Goal: Task Accomplishment & Management: Complete application form

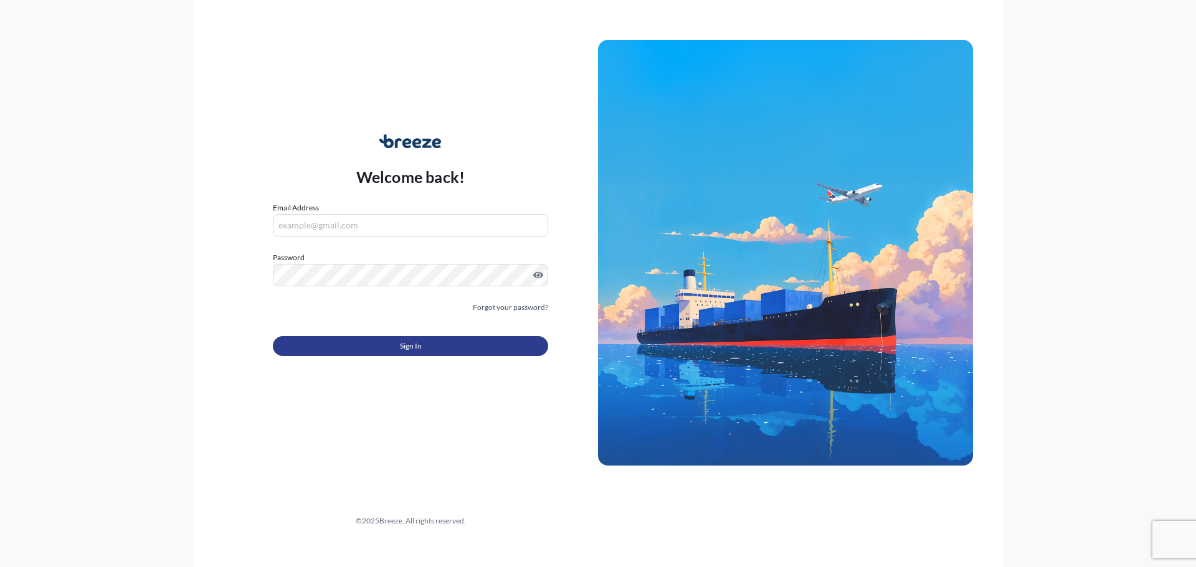
type input "[PERSON_NAME][EMAIL_ADDRESS][DOMAIN_NAME]"
click at [387, 350] on button "Sign In" at bounding box center [410, 346] width 275 height 20
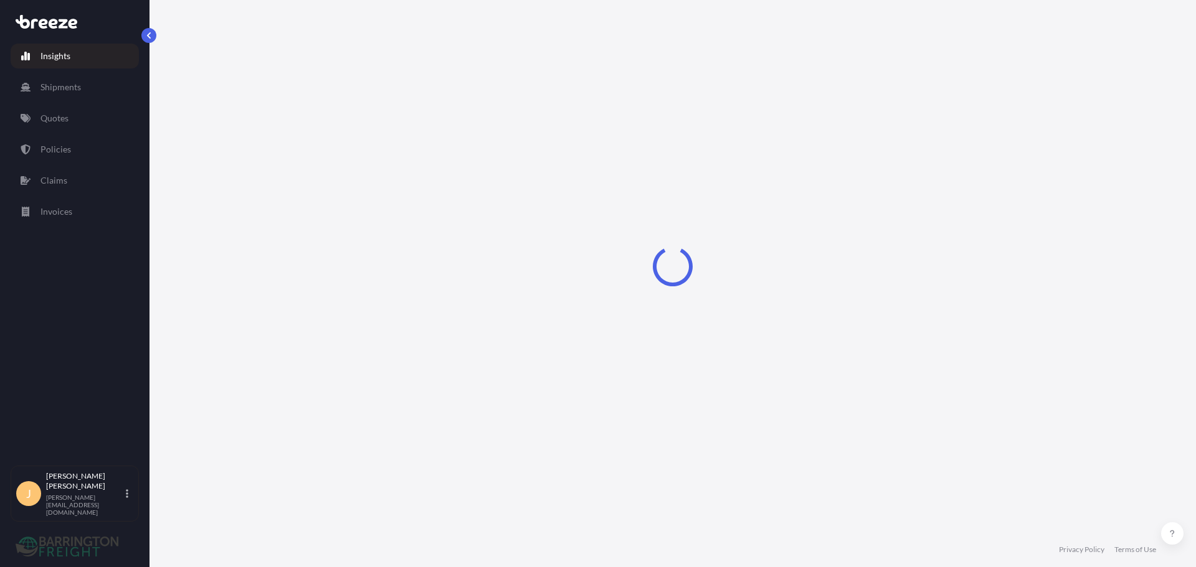
select select "2025"
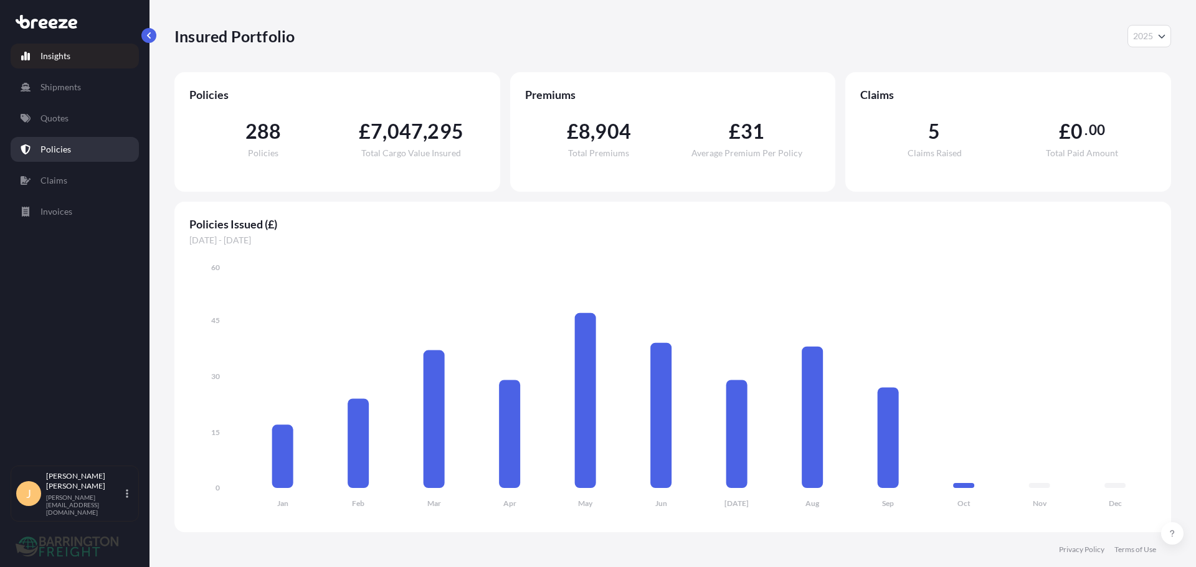
click at [76, 161] on link "Policies" at bounding box center [75, 149] width 128 height 25
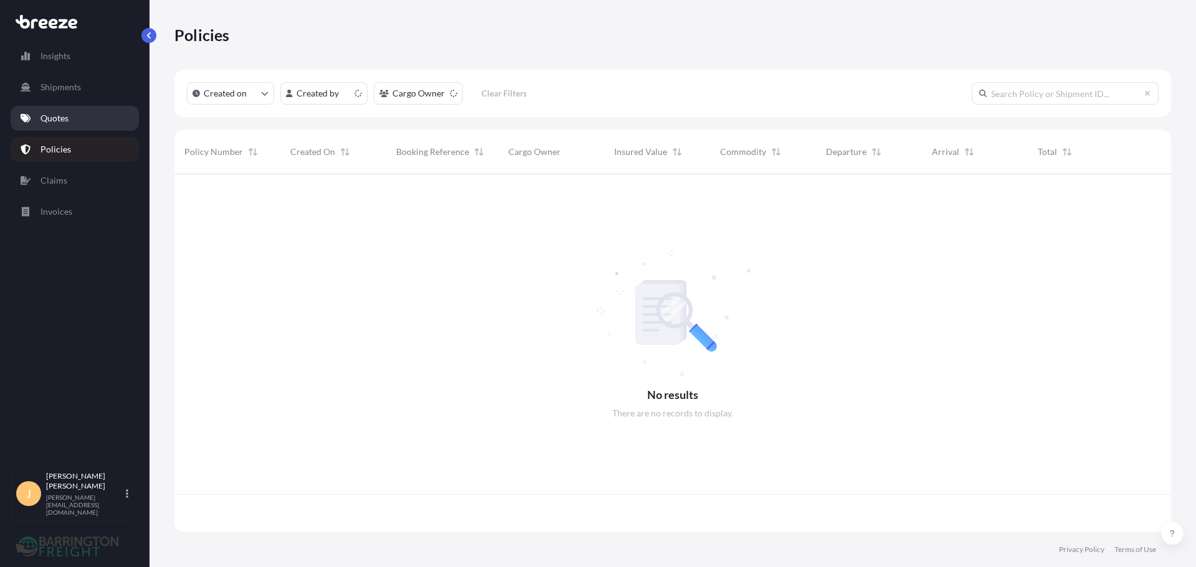
scroll to position [356, 987]
click at [67, 123] on p "Quotes" at bounding box center [54, 118] width 28 height 12
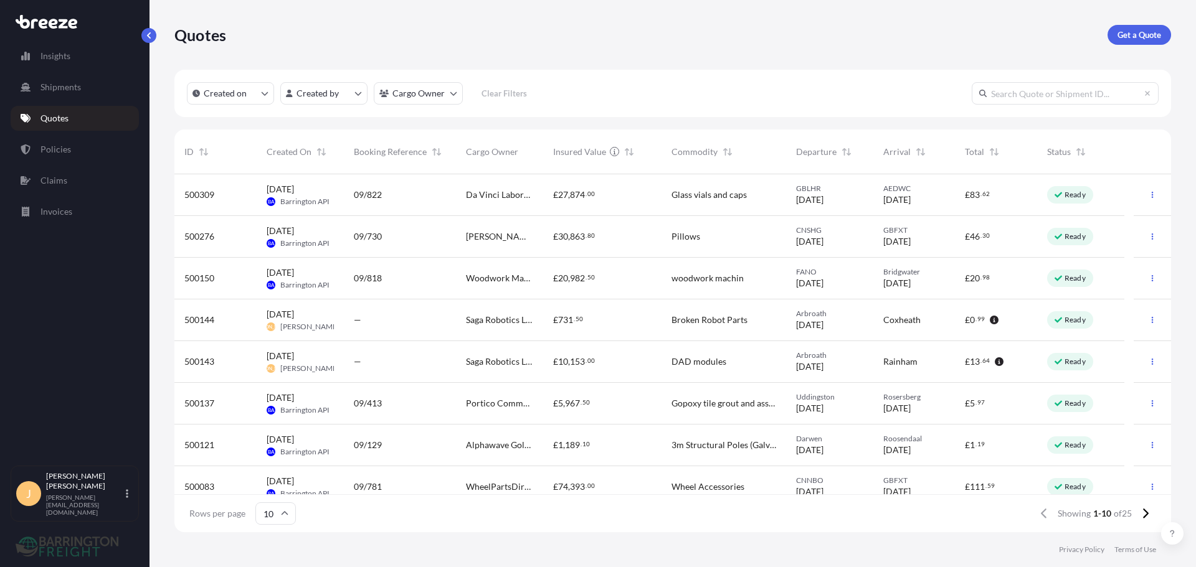
scroll to position [62, 0]
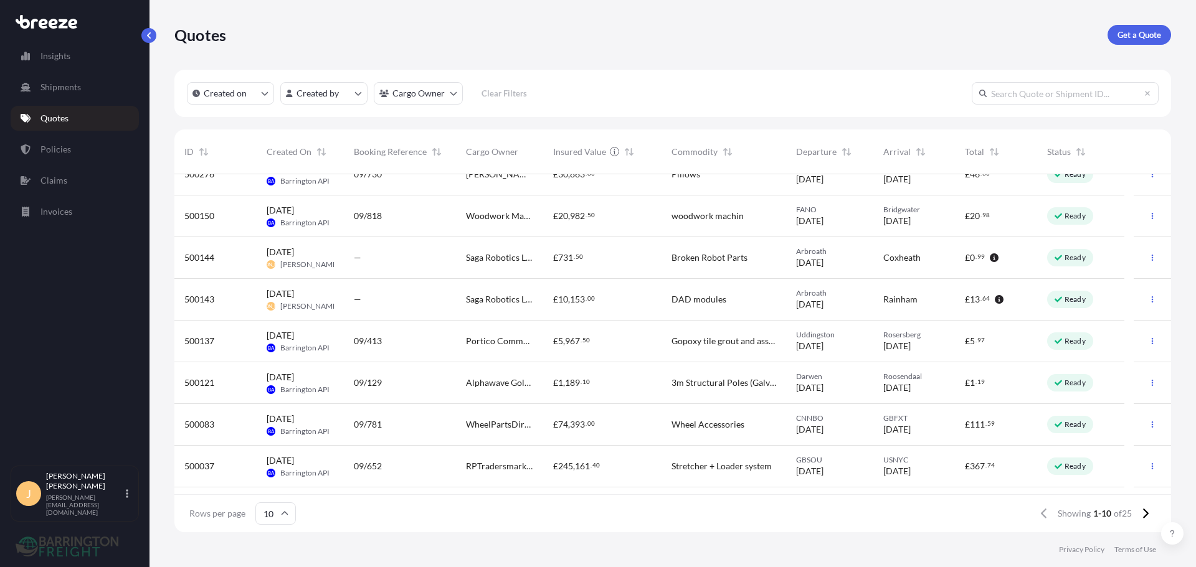
click at [676, 301] on span "DAD modules" at bounding box center [698, 299] width 55 height 12
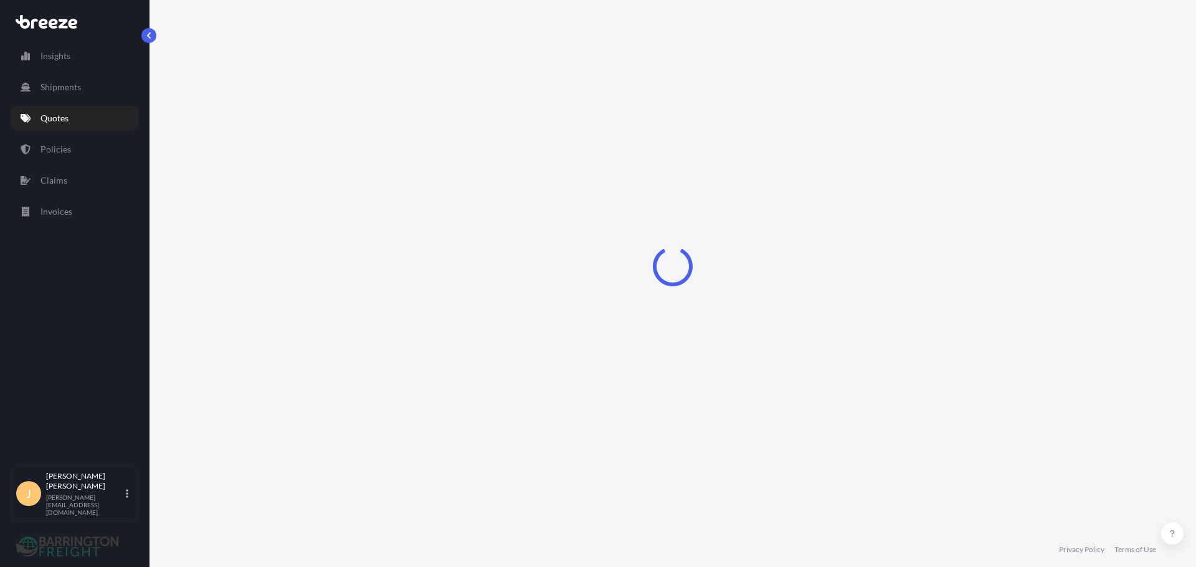
select select "Road"
select select "1"
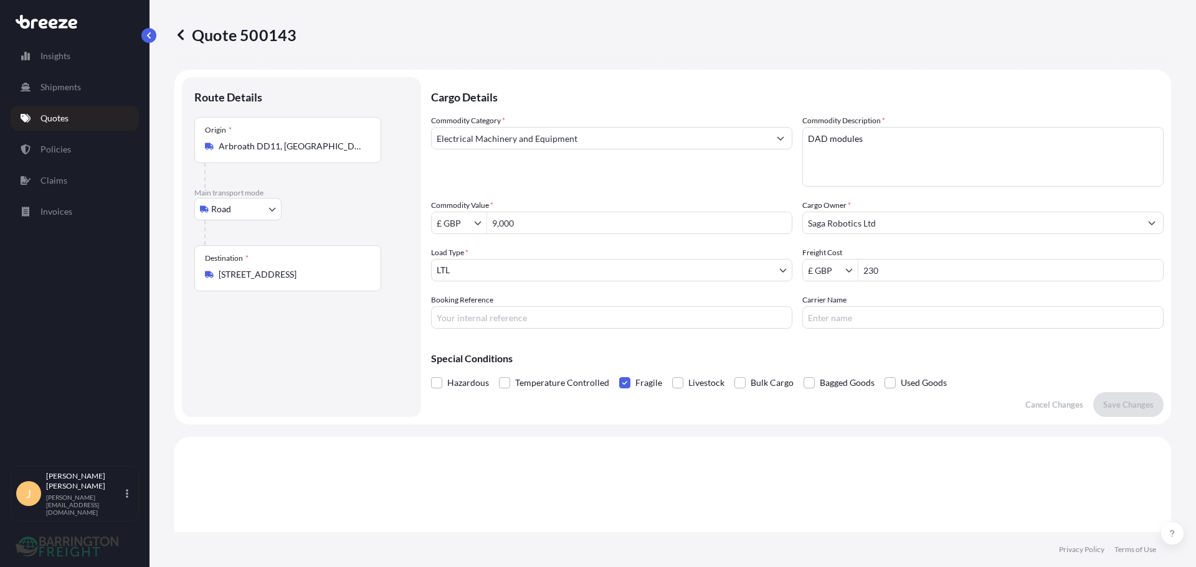
click at [473, 318] on input "Booking Reference" at bounding box center [611, 317] width 361 height 22
type input "25820"
click at [599, 191] on div "Commodity Category * Electrical Machinery and Equipment Commodity Description *…" at bounding box center [797, 222] width 732 height 214
click at [1109, 395] on button "Save Changes" at bounding box center [1128, 404] width 70 height 25
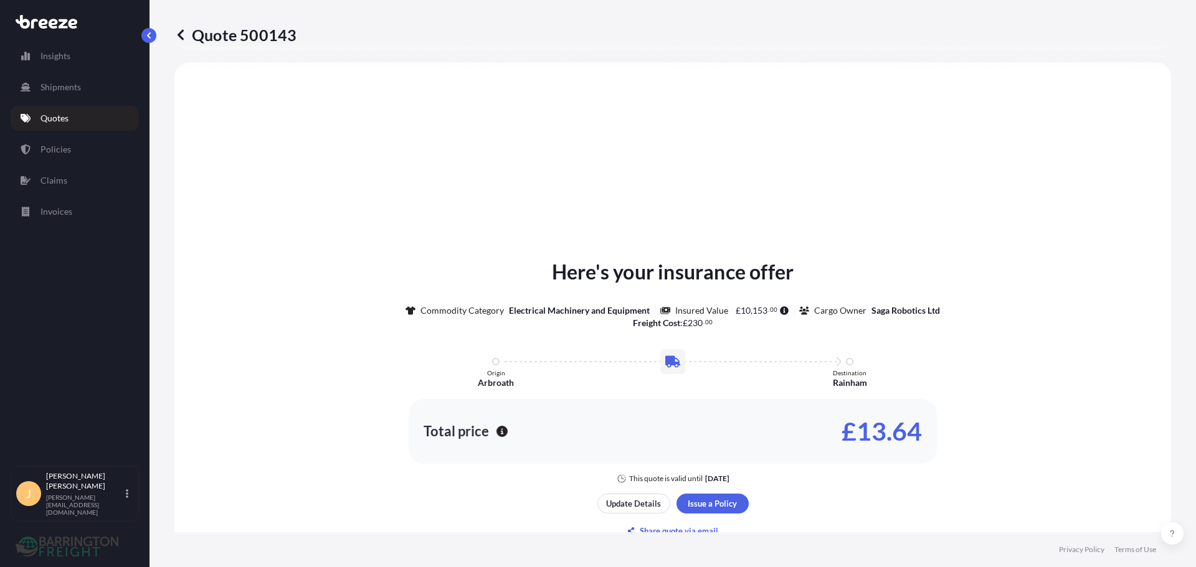
scroll to position [135, 0]
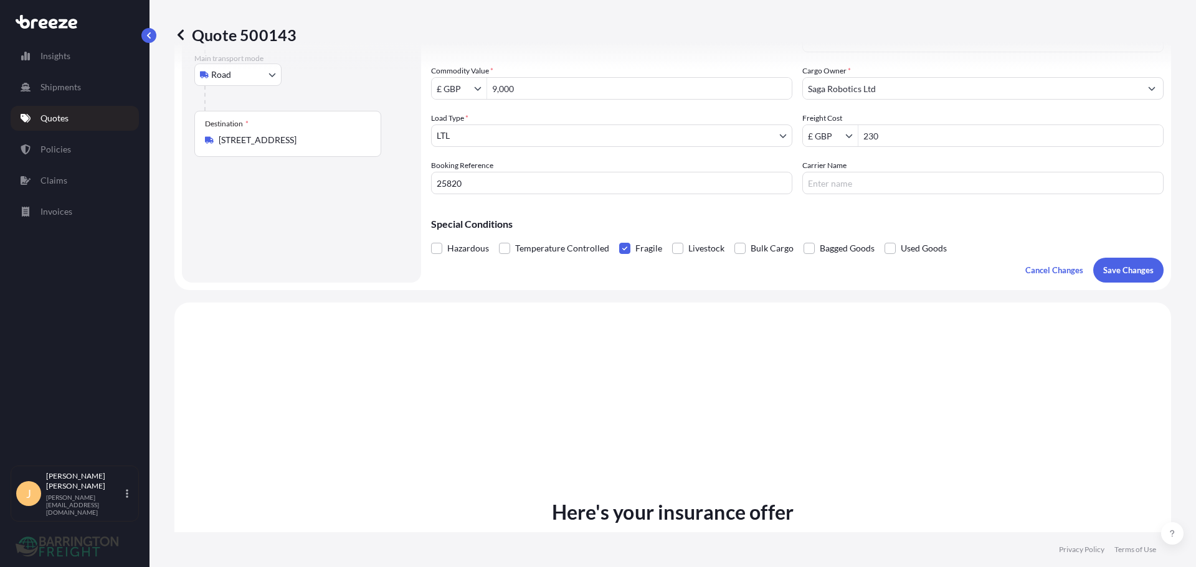
select select "Road"
select select "1"
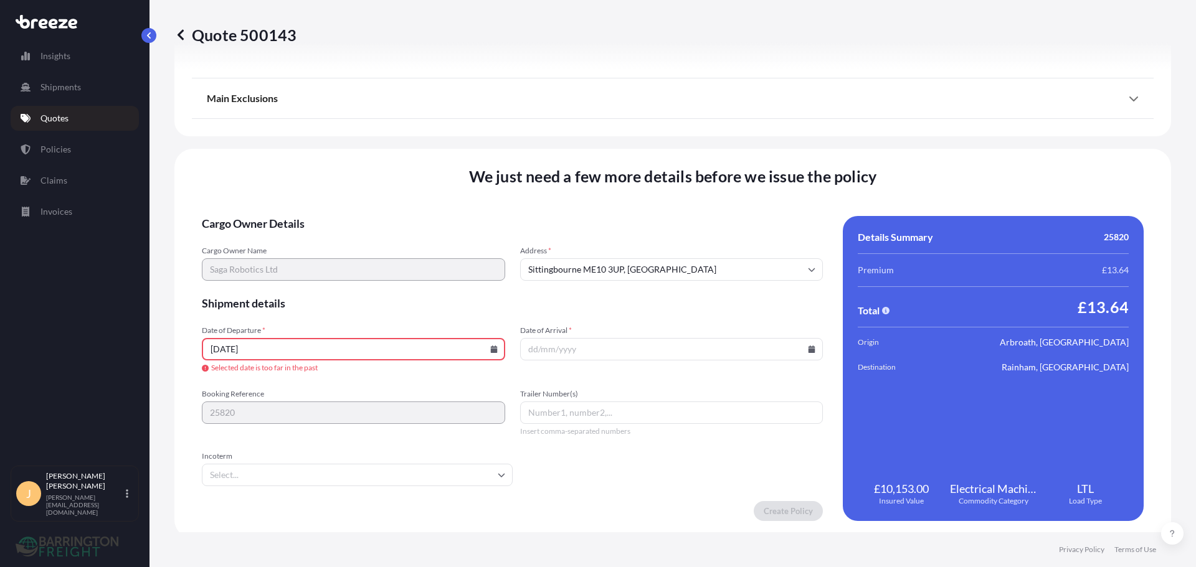
scroll to position [1437, 0]
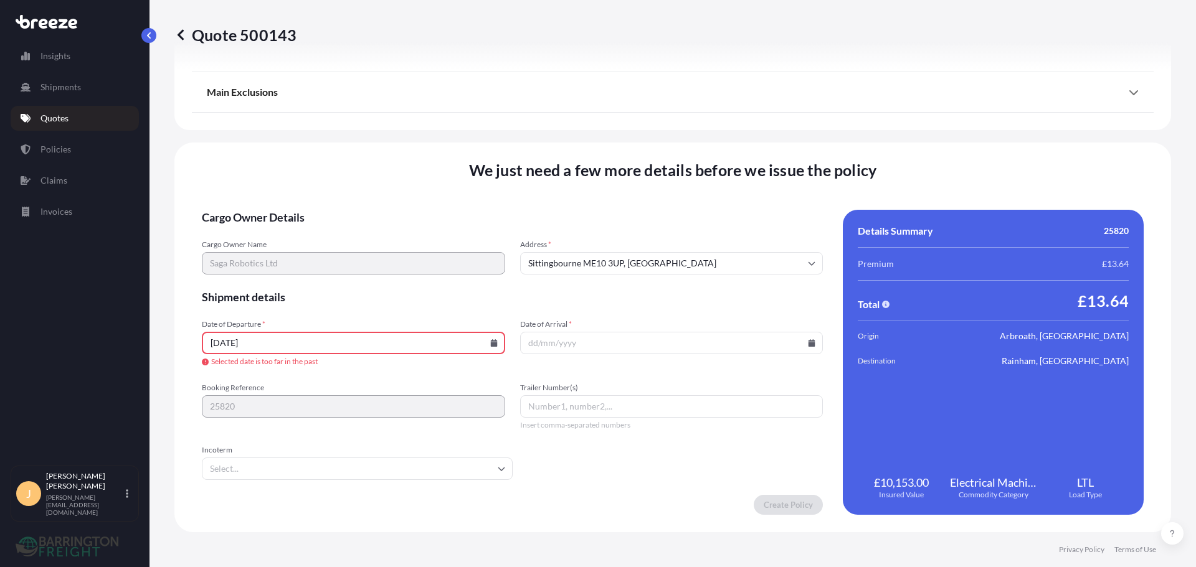
click at [490, 344] on icon at bounding box center [493, 342] width 7 height 7
click at [220, 335] on input "[DATE]" at bounding box center [353, 343] width 303 height 22
drag, startPoint x: 218, startPoint y: 338, endPoint x: 199, endPoint y: 337, distance: 19.3
click at [199, 337] on div "We just need a few more details before we issue the policy Cargo Owner Details …" at bounding box center [672, 338] width 996 height 390
drag, startPoint x: 290, startPoint y: 341, endPoint x: 205, endPoint y: 344, distance: 84.8
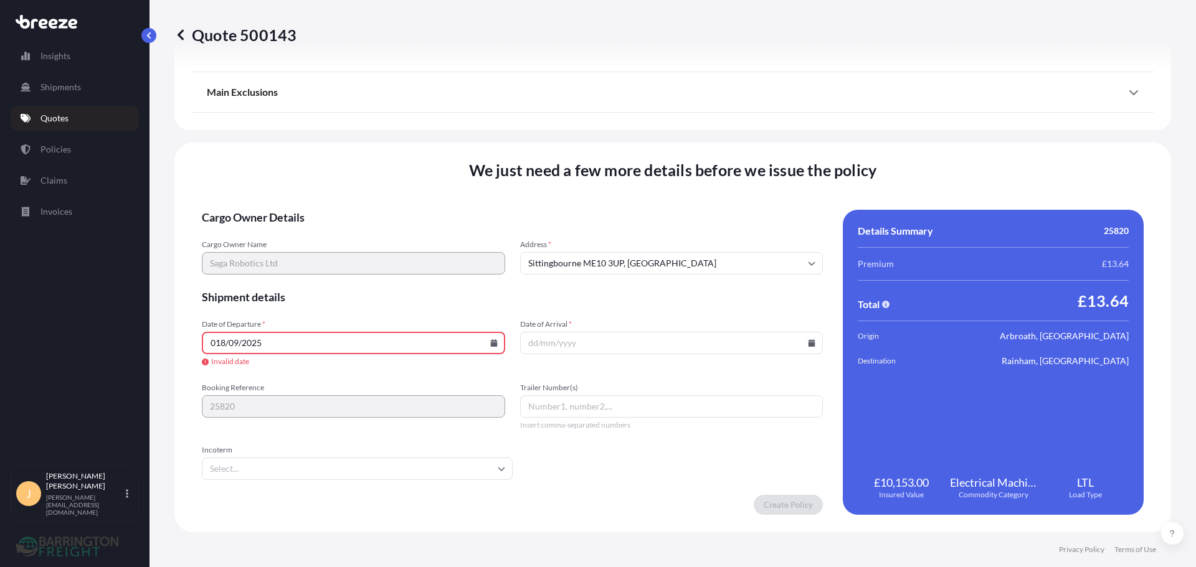
click at [205, 344] on input "018/09/2025" at bounding box center [353, 343] width 303 height 22
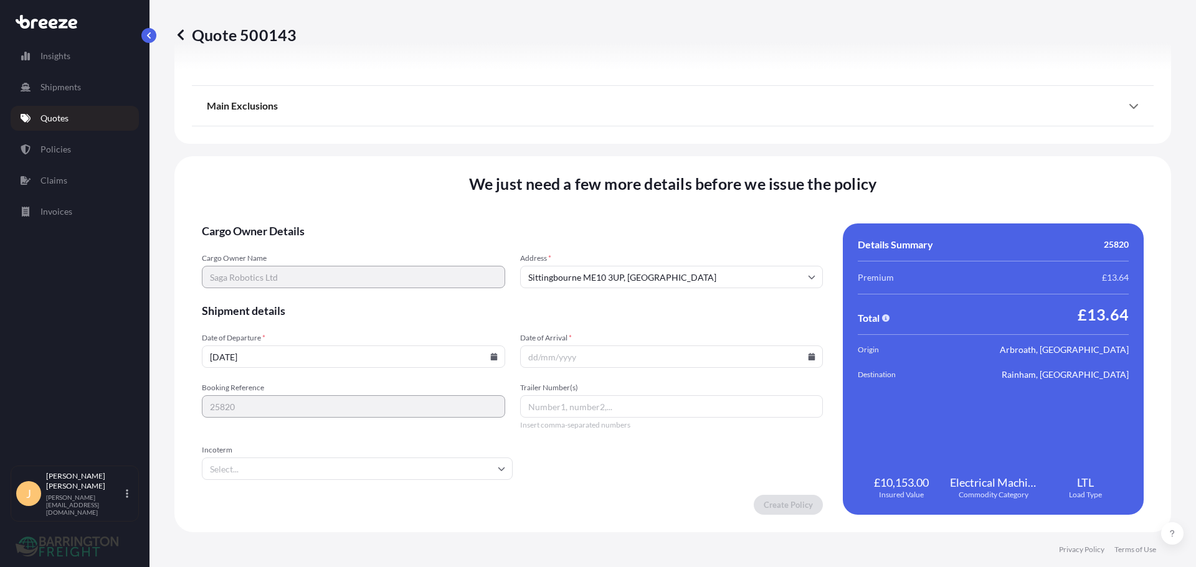
type input "[DATE]"
click at [529, 360] on input "Date of Arrival *" at bounding box center [671, 357] width 303 height 22
click at [808, 358] on icon at bounding box center [811, 356] width 7 height 7
click at [612, 154] on button at bounding box center [602, 164] width 20 height 20
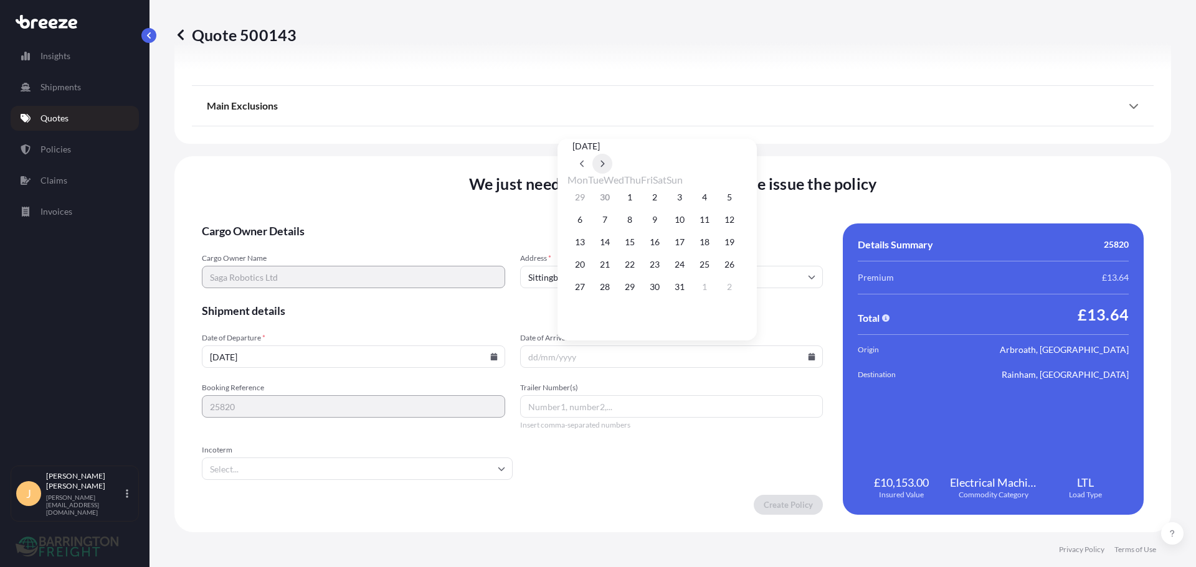
click at [605, 160] on icon at bounding box center [602, 163] width 5 height 7
click at [714, 192] on button "1" at bounding box center [704, 197] width 20 height 20
type input "[DATE]"
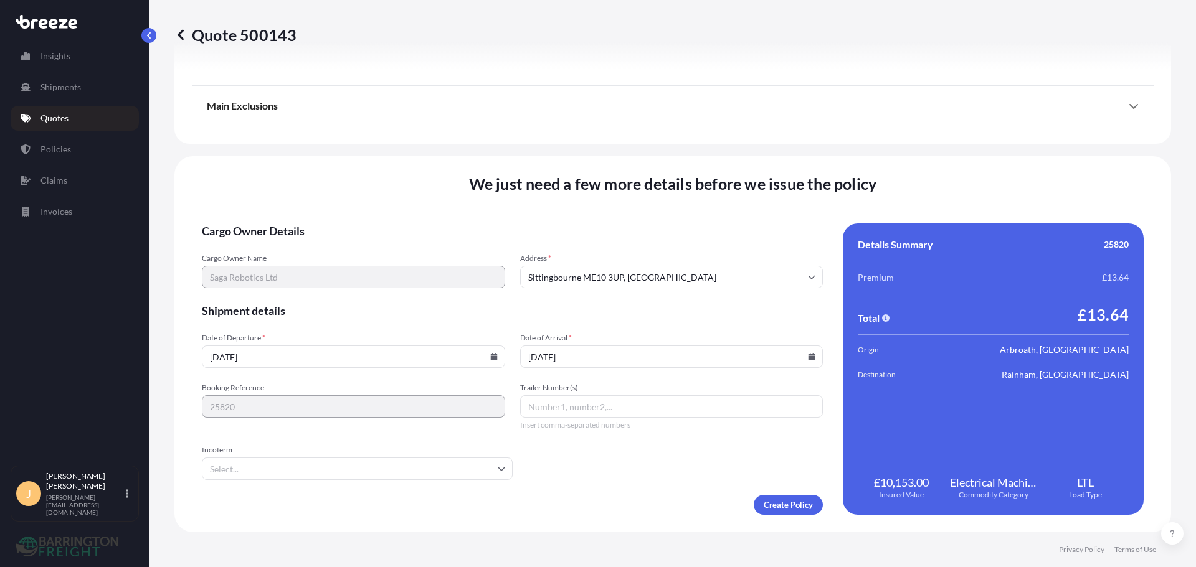
click at [564, 470] on form "Cargo Owner Details Cargo Owner Name Saga Robotics Ltd Address * [GEOGRAPHIC_DA…" at bounding box center [512, 369] width 621 height 291
click at [579, 471] on form "Cargo Owner Details Cargo Owner Name Saga Robotics Ltd Address * [GEOGRAPHIC_DA…" at bounding box center [512, 369] width 621 height 291
click at [365, 455] on span "Incoterm" at bounding box center [357, 450] width 311 height 10
click at [365, 458] on input "Incoterm" at bounding box center [357, 469] width 311 height 22
click at [361, 468] on input "d" at bounding box center [357, 469] width 311 height 22
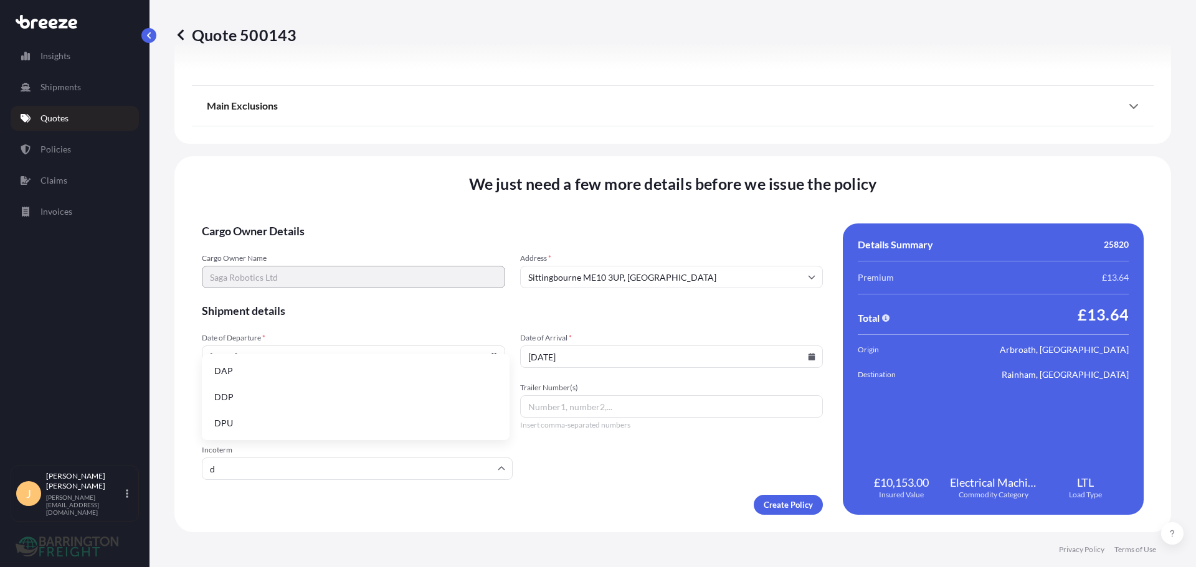
type input "d"
click at [585, 482] on form "Cargo Owner Details Cargo Owner Name Saga Robotics Ltd Address * [GEOGRAPHIC_DA…" at bounding box center [512, 369] width 621 height 291
click at [359, 481] on form "Cargo Owner Details Cargo Owner Name Saga Robotics Ltd Address * [GEOGRAPHIC_DA…" at bounding box center [512, 369] width 621 height 291
click at [309, 375] on li "DAP" at bounding box center [356, 371] width 298 height 24
click at [568, 425] on span "Insert comma-separated numbers" at bounding box center [671, 425] width 303 height 10
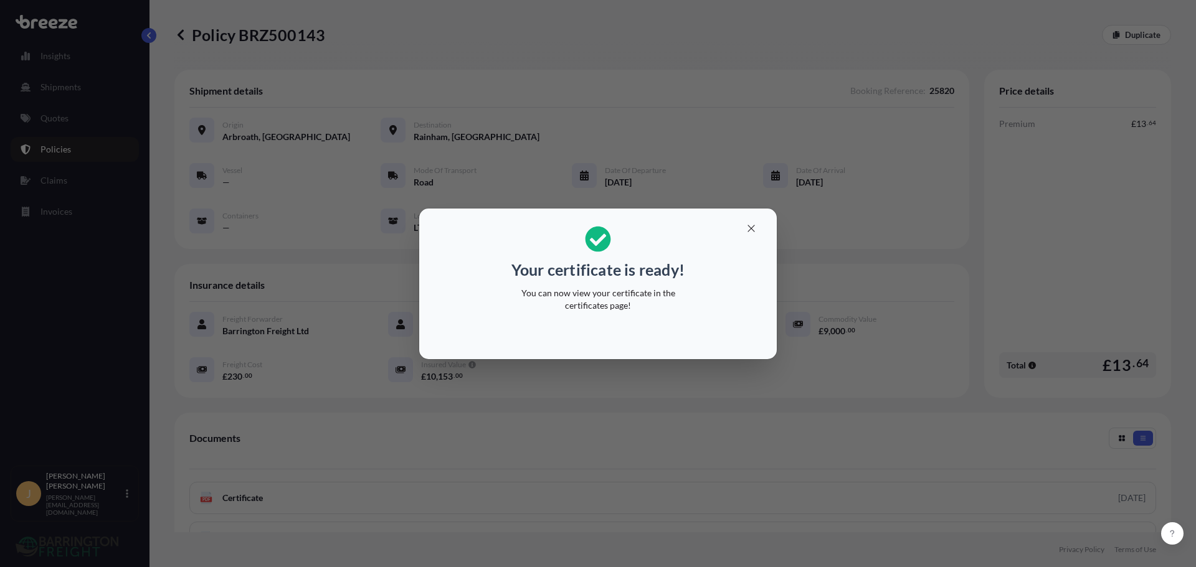
click at [658, 290] on p "You can now view your certificate in the certificates page!" at bounding box center [598, 299] width 192 height 25
click at [757, 223] on button "button" at bounding box center [751, 229] width 31 height 20
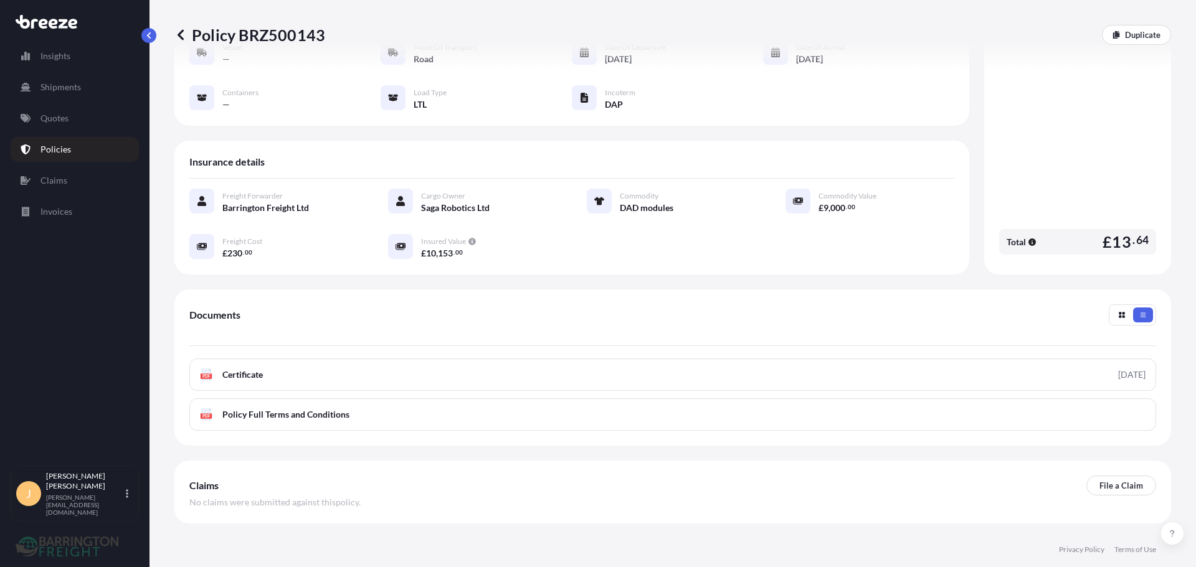
scroll to position [125, 0]
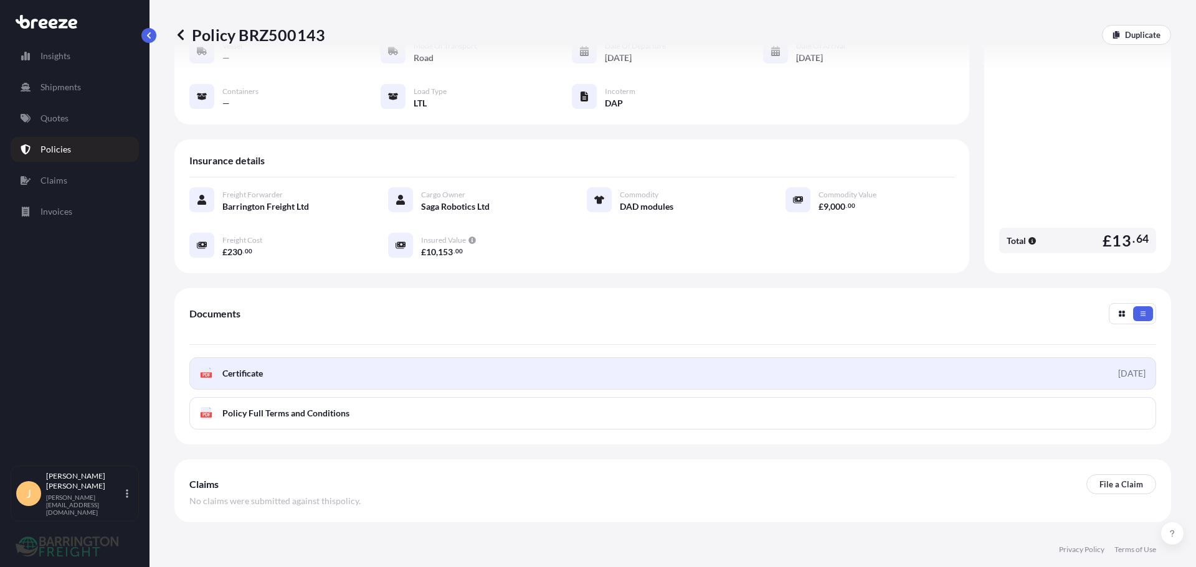
click at [454, 366] on link "PDF Certificate [DATE]" at bounding box center [672, 373] width 967 height 32
